Goal: Task Accomplishment & Management: Use online tool/utility

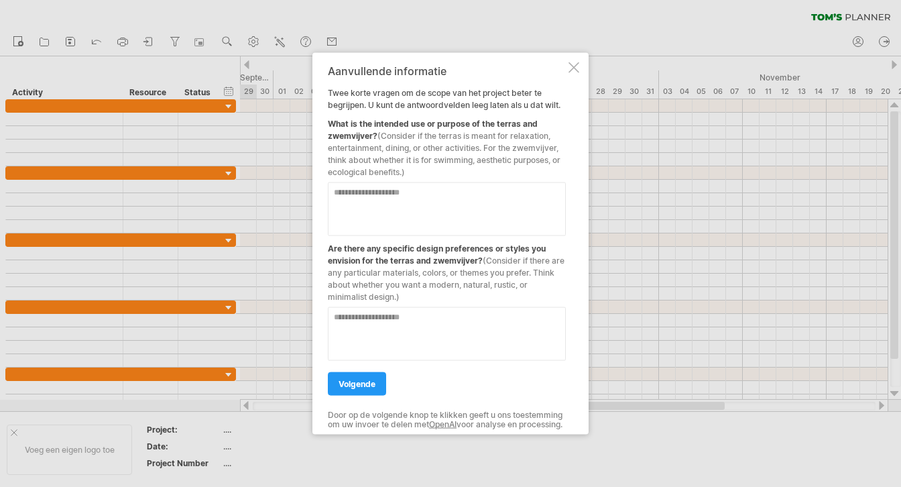
click at [392, 192] on textarea at bounding box center [447, 209] width 238 height 54
click at [334, 187] on textarea "**********" at bounding box center [447, 209] width 238 height 54
type textarea "**********"
click at [433, 316] on textarea at bounding box center [447, 334] width 238 height 54
type textarea "*"
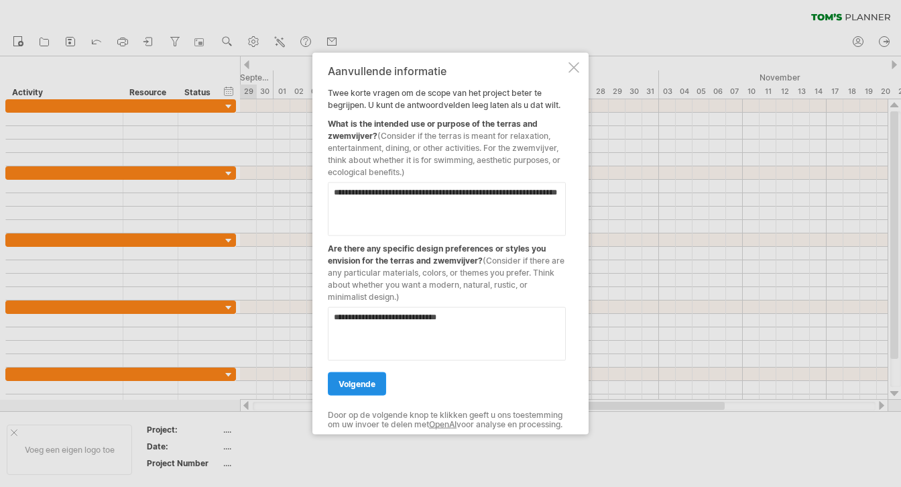
type textarea "**********"
click at [359, 381] on span "volgende" at bounding box center [356, 384] width 37 height 10
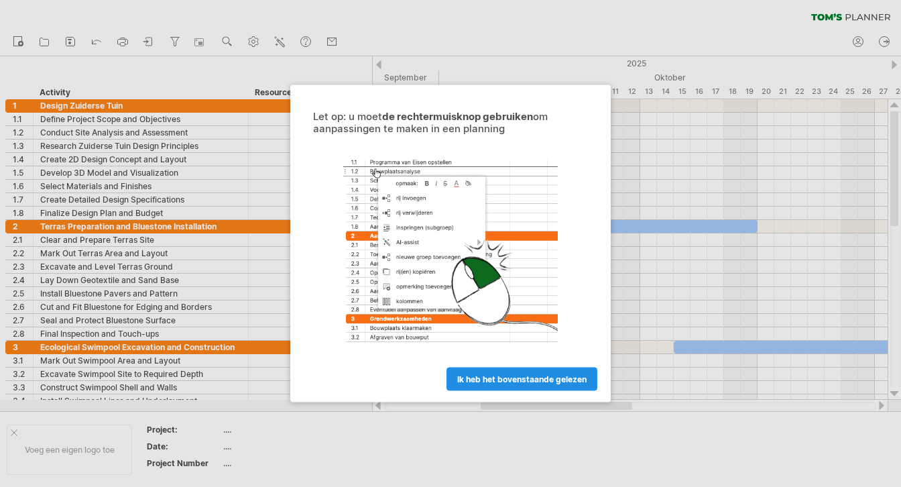
click at [489, 381] on span "ik heb het bovenstaande gelezen" at bounding box center [521, 379] width 129 height 10
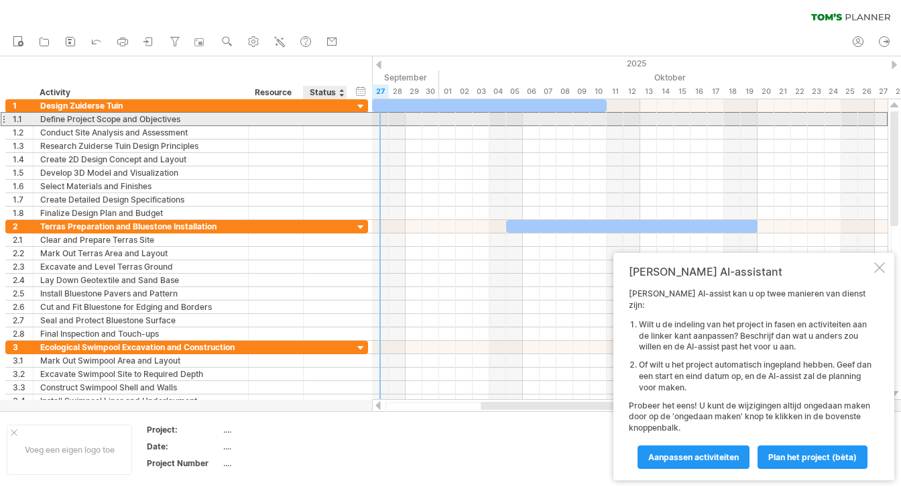
click at [260, 124] on div at bounding box center [275, 119] width 41 height 13
click at [113, 121] on div "Define Project Scope and Objectives" at bounding box center [140, 119] width 201 height 13
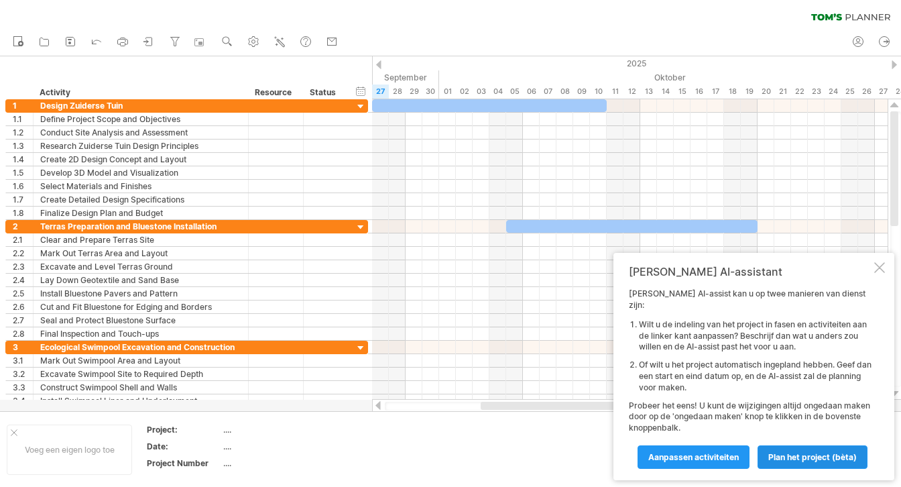
click at [788, 457] on span "Plan het project (bèta)" at bounding box center [812, 457] width 88 height 10
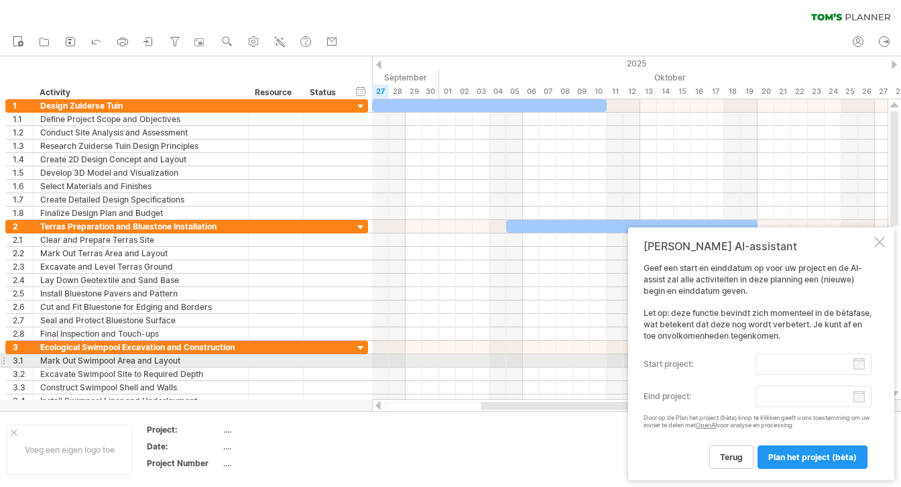
click at [854, 367] on input "start project:" at bounding box center [813, 363] width 116 height 21
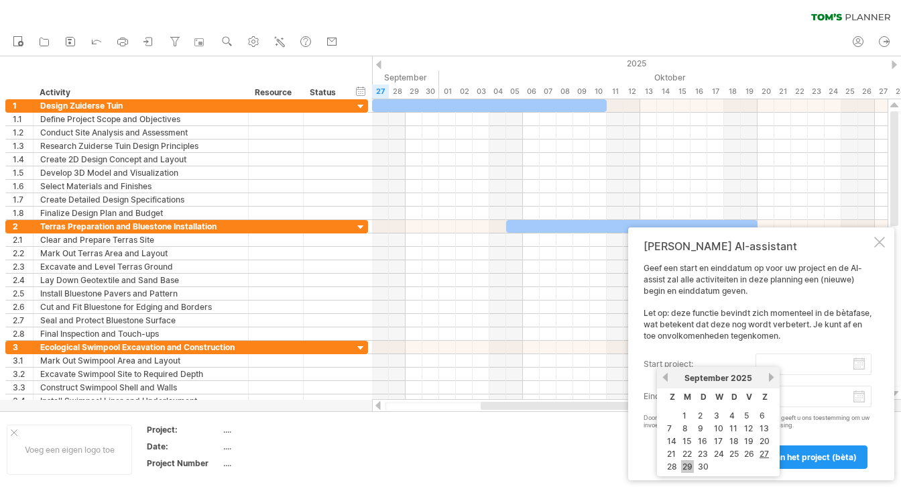
click at [686, 462] on link "29" at bounding box center [687, 466] width 13 height 13
type input "********"
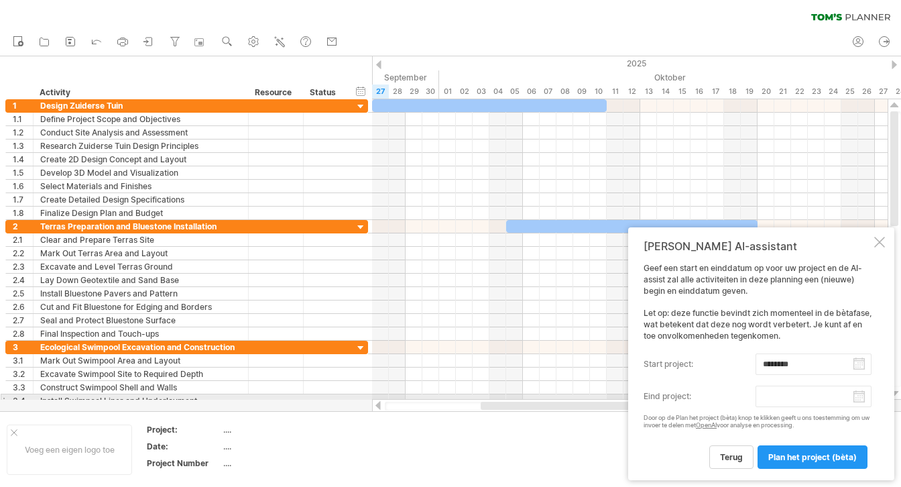
click at [772, 398] on input "eind project:" at bounding box center [813, 395] width 116 height 21
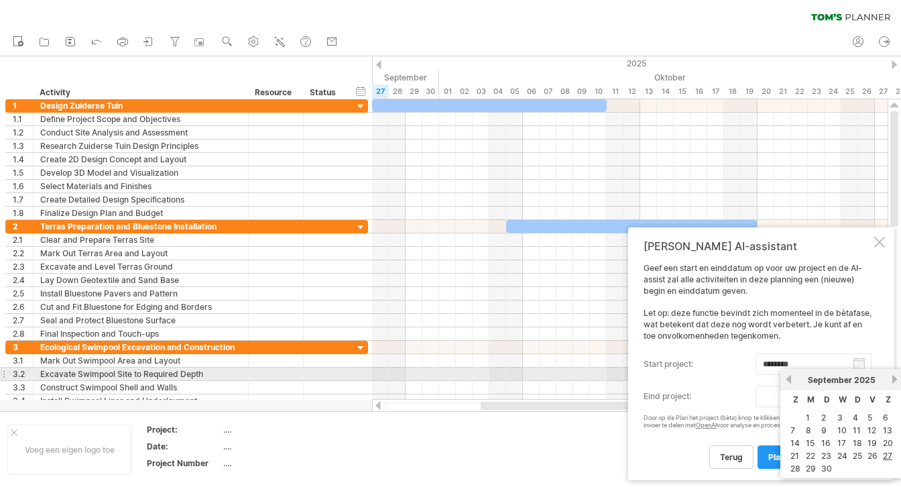
click at [891, 378] on link "volgende" at bounding box center [894, 379] width 10 height 10
click at [890, 377] on link "volgende" at bounding box center [894, 379] width 10 height 10
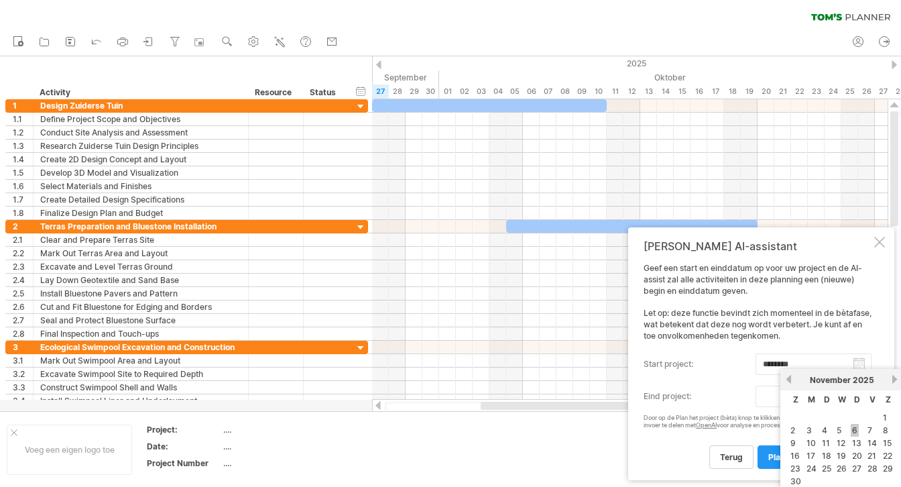
click at [855, 428] on link "6" at bounding box center [854, 430] width 8 height 13
type input "********"
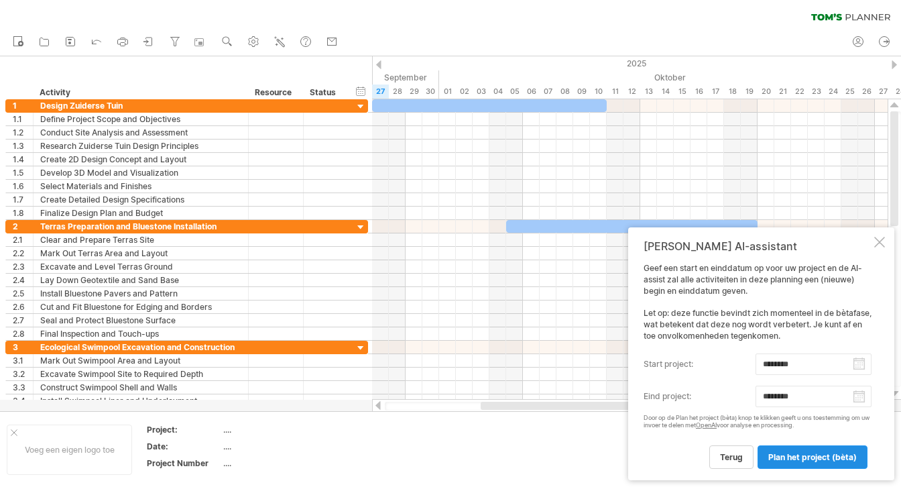
click at [797, 460] on span "Plan het project (bèta)" at bounding box center [812, 457] width 88 height 10
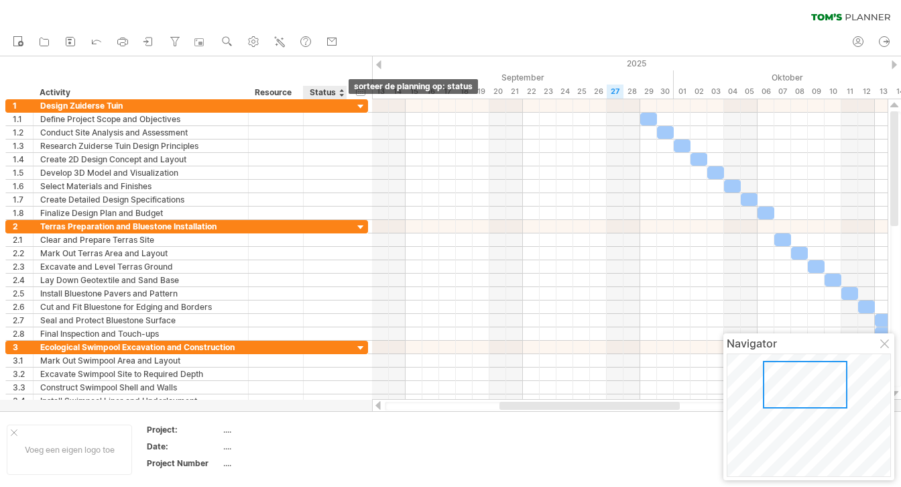
click at [342, 88] on div at bounding box center [340, 92] width 5 height 13
click at [284, 94] on div "Resource" at bounding box center [275, 92] width 41 height 13
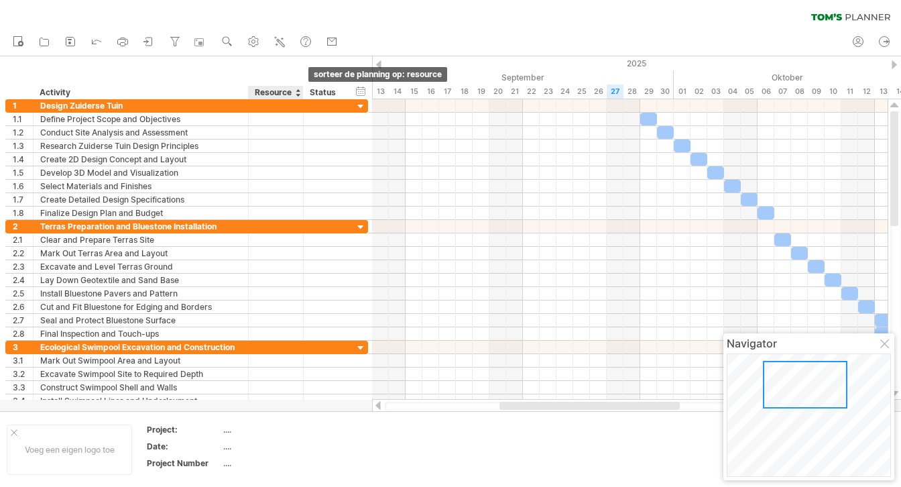
click at [296, 89] on div at bounding box center [297, 92] width 5 height 13
click at [232, 71] on div "verberg start/eind/duur toon start/eind/duur ******** Activity ******** Resourc…" at bounding box center [186, 77] width 372 height 43
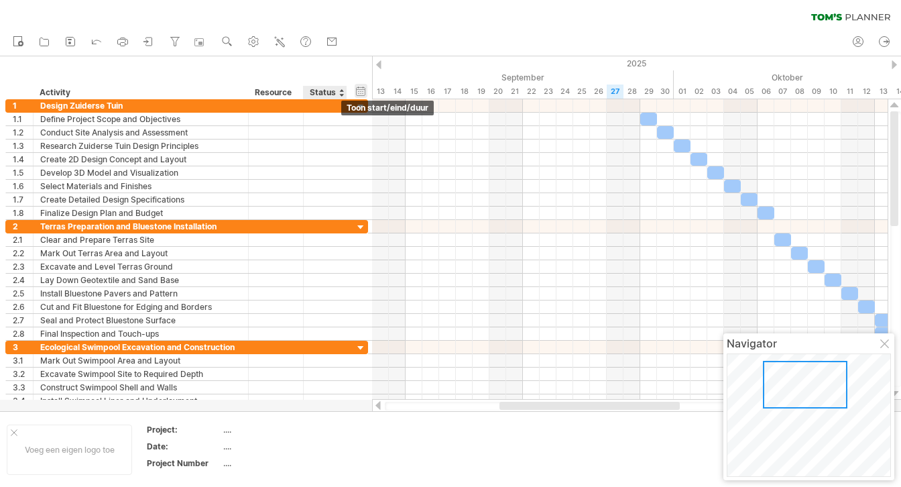
click at [362, 89] on div "verberg start/eind/duur toon start/eind/duur" at bounding box center [360, 91] width 13 height 14
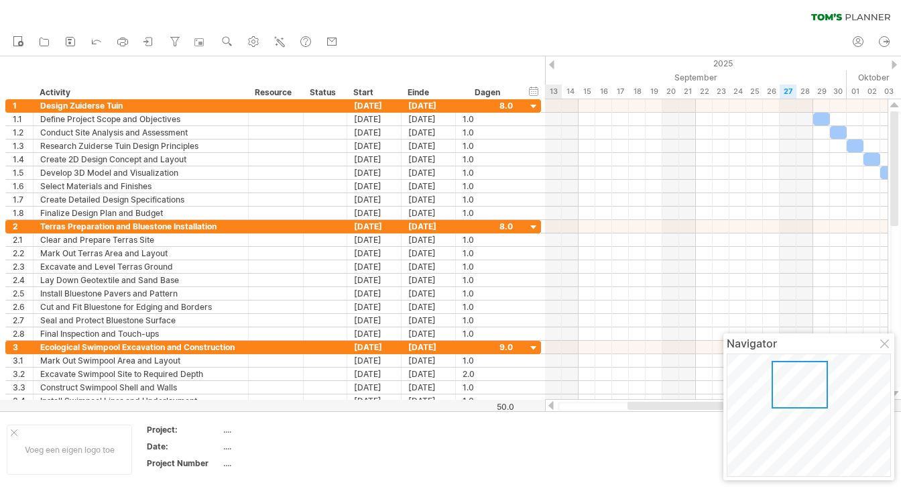
click at [425, 47] on div "nieuw open" at bounding box center [450, 42] width 901 height 28
click at [511, 93] on div "Dagen" at bounding box center [487, 92] width 64 height 13
click at [512, 91] on div "Dagen" at bounding box center [487, 92] width 64 height 13
click at [487, 96] on div "Dagen" at bounding box center [487, 92] width 64 height 13
click at [513, 94] on div "Dagen" at bounding box center [487, 92] width 64 height 13
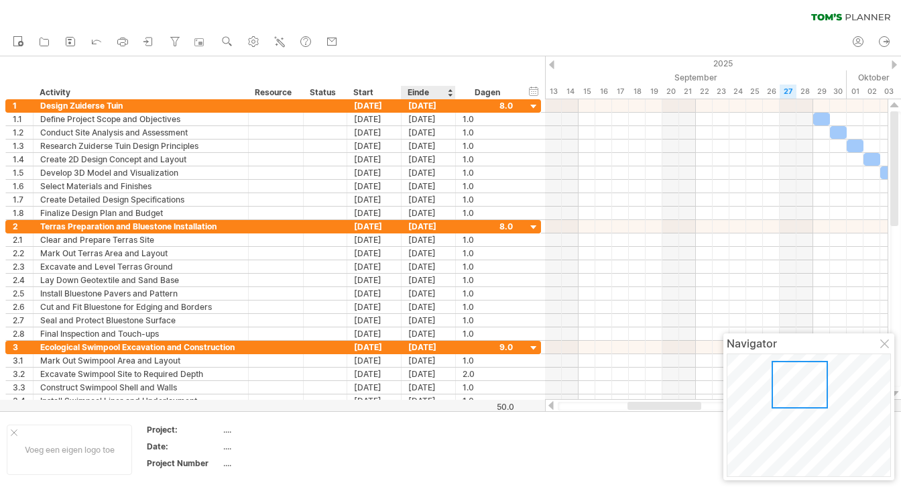
click at [440, 92] on div "Einde" at bounding box center [427, 92] width 40 height 13
click at [452, 92] on div "Einde" at bounding box center [428, 92] width 54 height 13
click at [448, 91] on div at bounding box center [449, 92] width 5 height 13
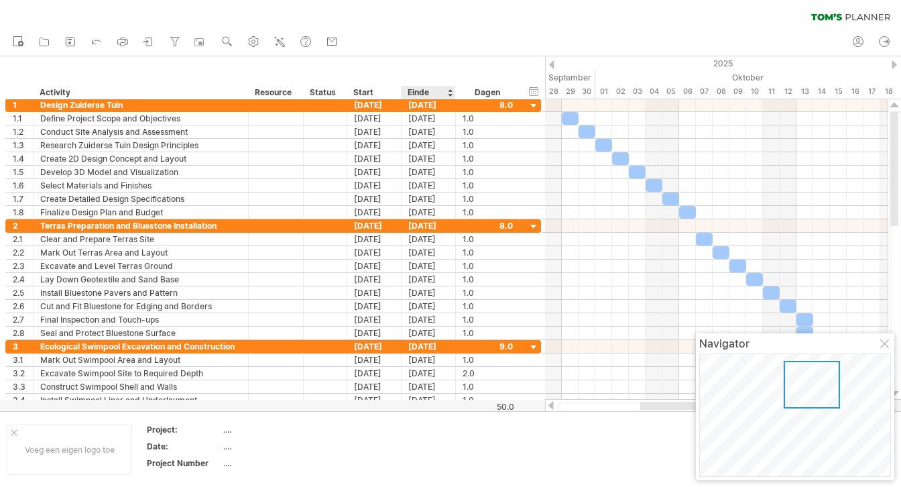
click at [448, 91] on div at bounding box center [449, 92] width 5 height 13
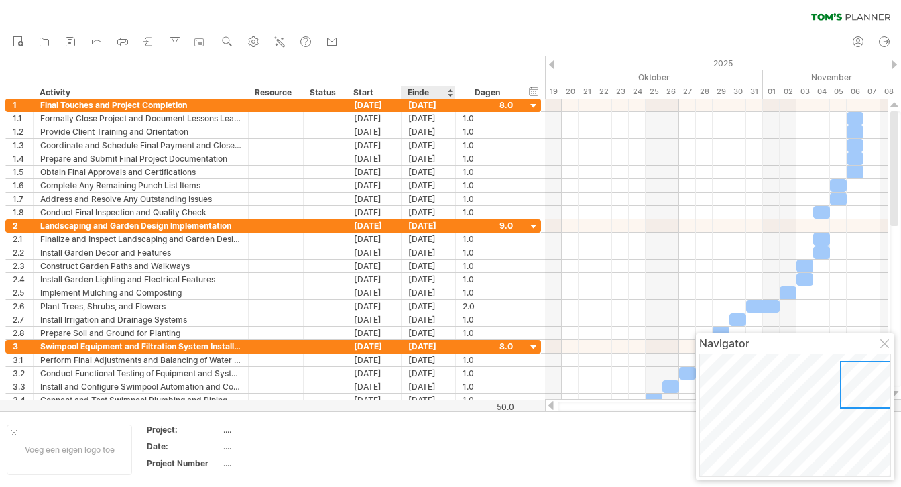
click at [448, 91] on div at bounding box center [449, 92] width 5 height 13
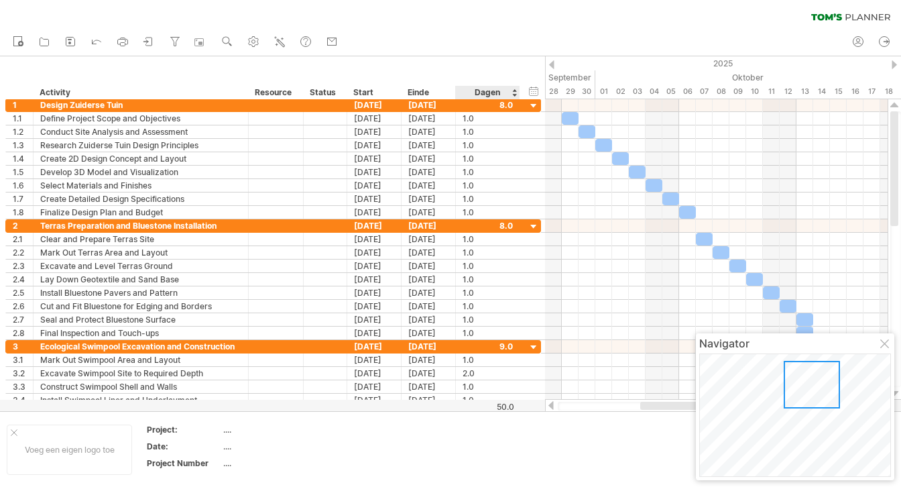
click at [511, 89] on div "Dagen" at bounding box center [487, 92] width 64 height 13
click at [385, 94] on div "Start" at bounding box center [373, 92] width 40 height 13
click at [395, 94] on div at bounding box center [395, 92] width 5 height 13
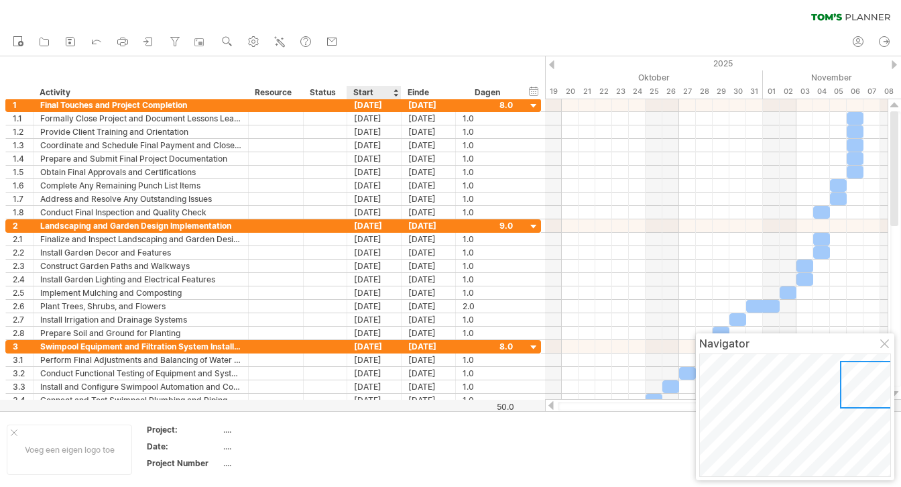
click at [395, 94] on div at bounding box center [395, 92] width 5 height 13
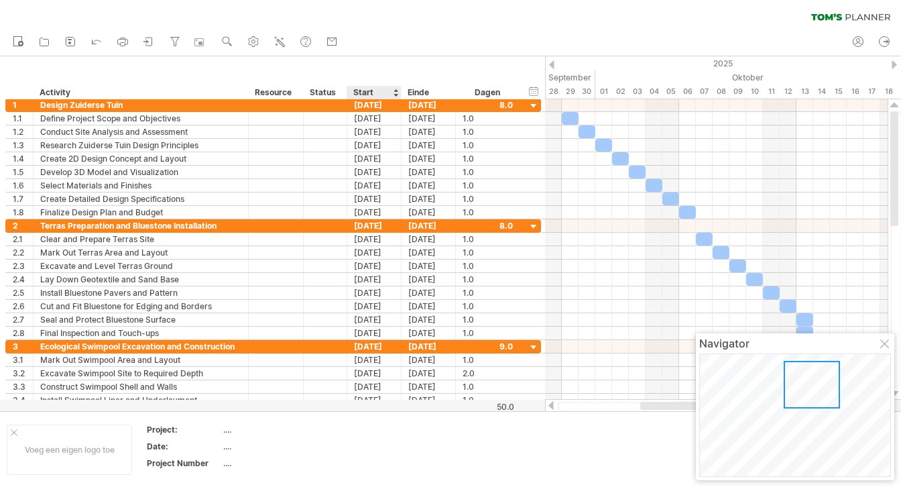
click at [395, 94] on div at bounding box center [395, 92] width 5 height 13
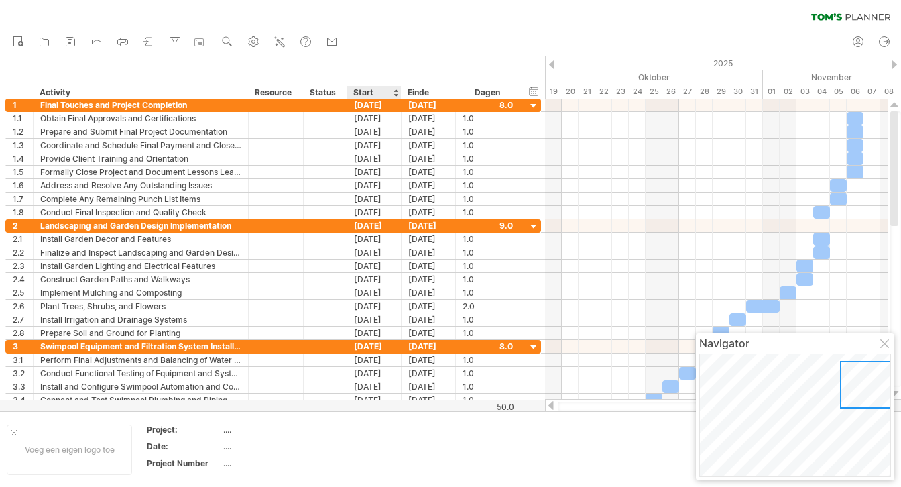
click at [395, 94] on div at bounding box center [395, 92] width 5 height 13
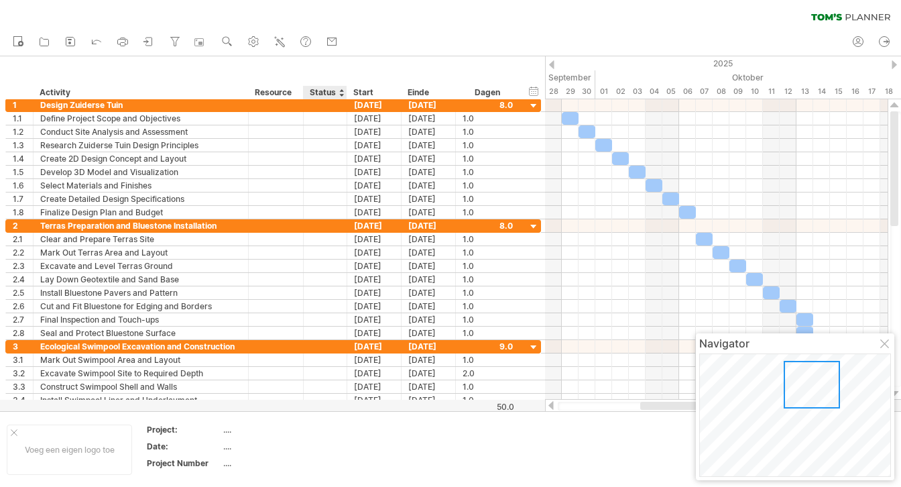
click at [318, 94] on div "Status" at bounding box center [324, 92] width 29 height 13
click at [342, 92] on div at bounding box center [340, 92] width 5 height 13
click at [885, 41] on icon at bounding box center [883, 41] width 13 height 13
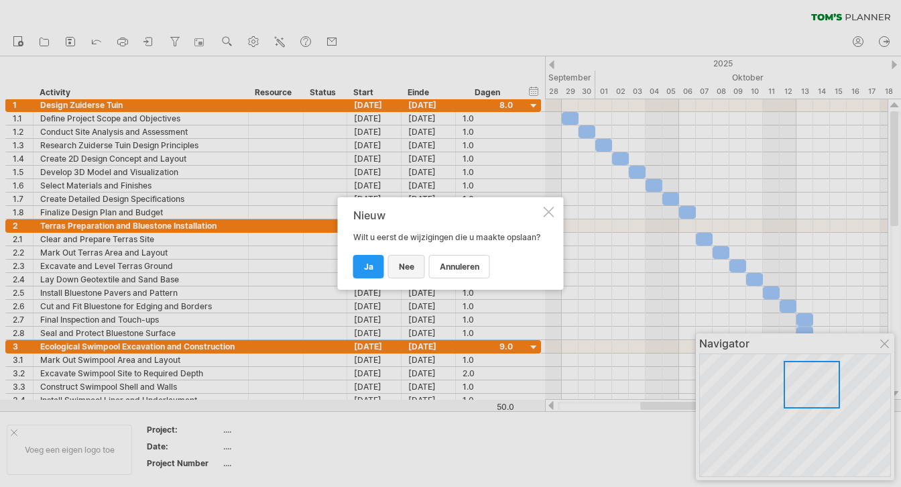
click at [413, 271] on link "nee" at bounding box center [406, 266] width 37 height 23
